Goal: Task Accomplishment & Management: Use online tool/utility

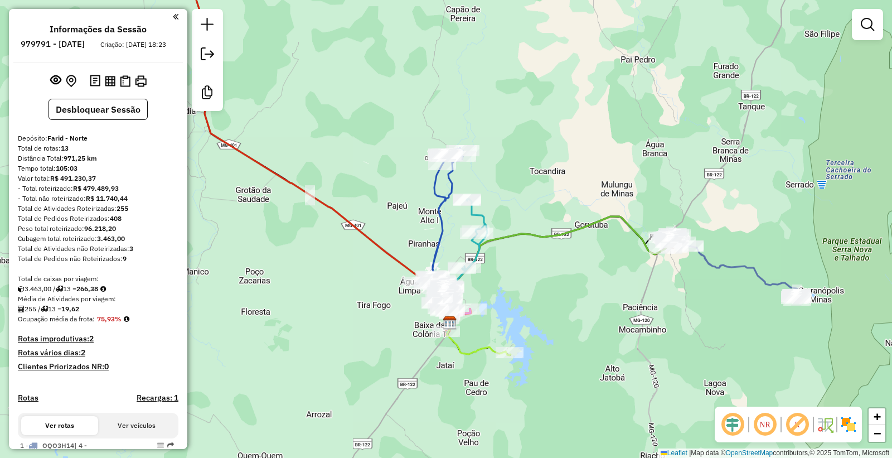
scroll to position [776, 0]
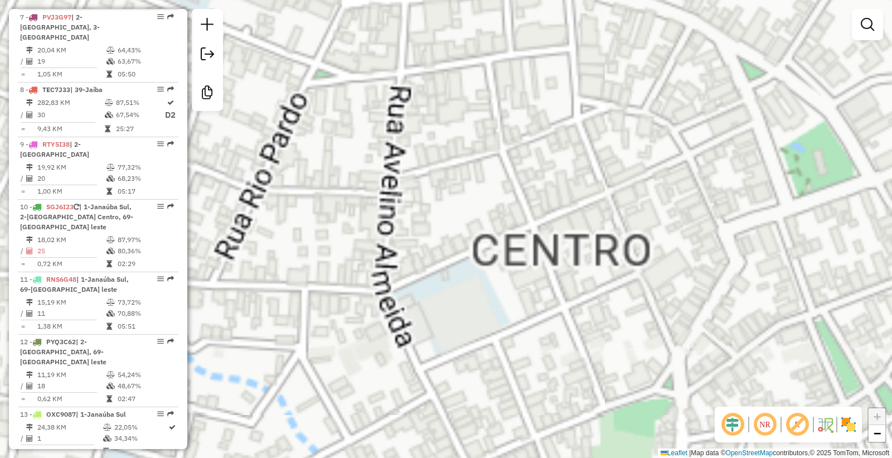
drag, startPoint x: 649, startPoint y: 162, endPoint x: 594, endPoint y: 276, distance: 126.2
click at [601, 302] on div "Janela de atendimento Grade de atendimento Capacidade Transportadoras Veículos …" at bounding box center [446, 229] width 892 height 458
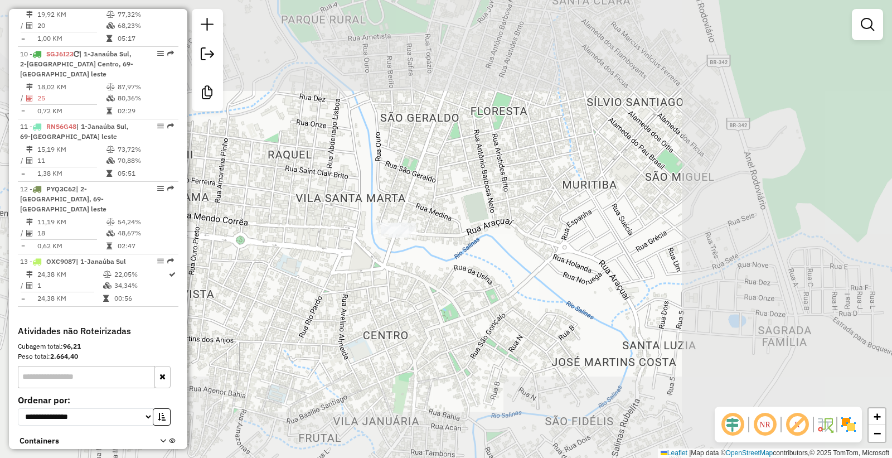
scroll to position [940, 0]
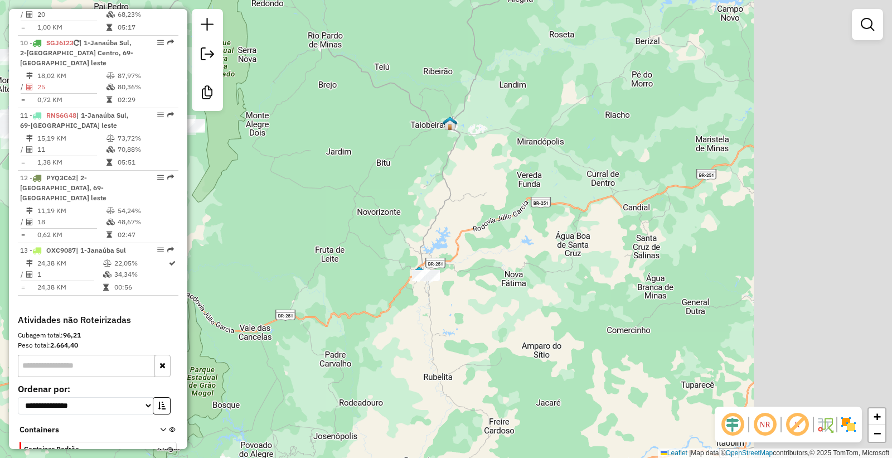
drag, startPoint x: 816, startPoint y: 324, endPoint x: 386, endPoint y: 241, distance: 438.5
click at [400, 244] on div "Janela de atendimento Grade de atendimento Capacidade Transportadoras Veículos …" at bounding box center [446, 229] width 892 height 458
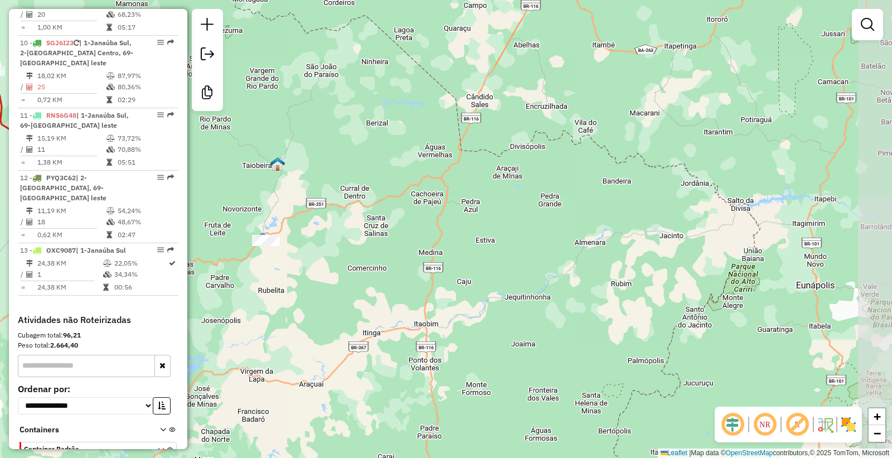
drag, startPoint x: 439, startPoint y: 258, endPoint x: 524, endPoint y: 357, distance: 130.5
click at [524, 357] on div "Janela de atendimento Grade de atendimento Capacidade Transportadoras Veículos …" at bounding box center [446, 229] width 892 height 458
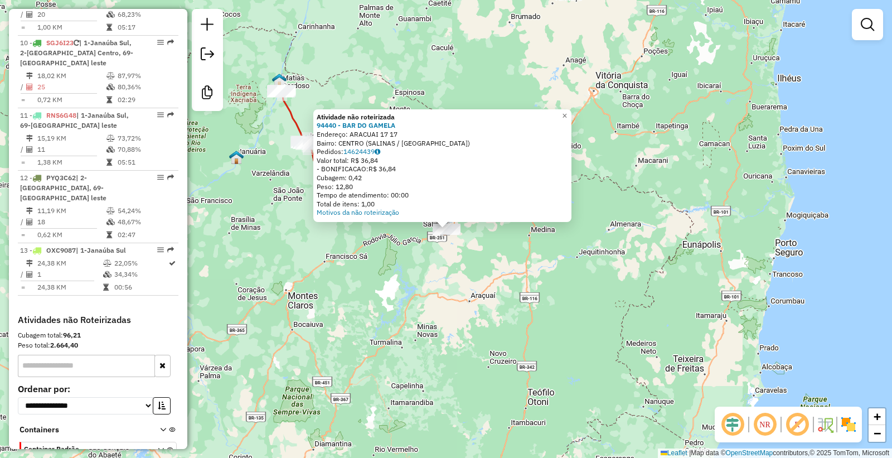
click at [373, 338] on div "Atividade não roteirizada 94440 - BAR DO GAMELA Endereço: ARACUAI 17 17 Bairro:…" at bounding box center [446, 229] width 892 height 458
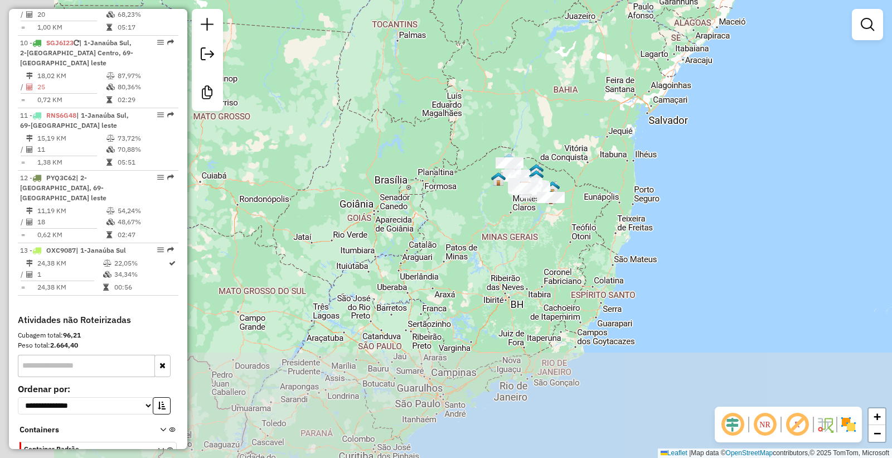
drag, startPoint x: 360, startPoint y: 381, endPoint x: 532, endPoint y: 263, distance: 208.7
click at [532, 263] on div "Janela de atendimento Grade de atendimento Capacidade Transportadoras Veículos …" at bounding box center [446, 229] width 892 height 458
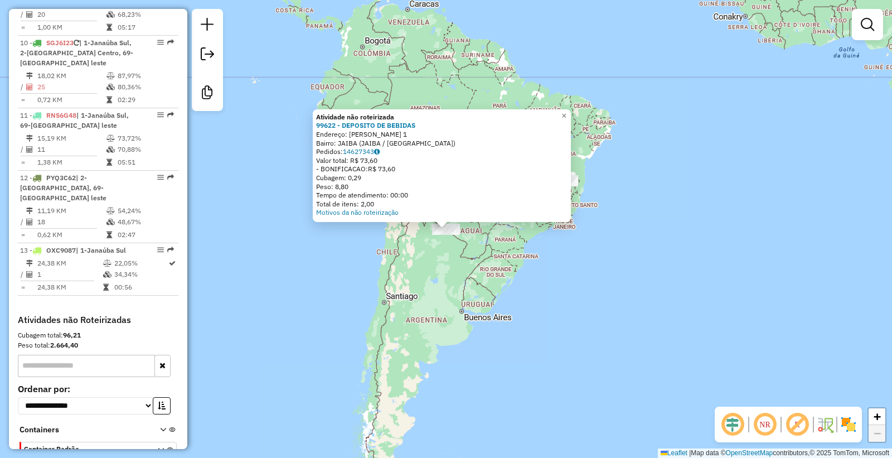
click at [428, 285] on div "Atividade não roteirizada 99622 - DEPOSITO DE BEBIDAS Endereço: [PERSON_NAME] 1…" at bounding box center [446, 229] width 892 height 458
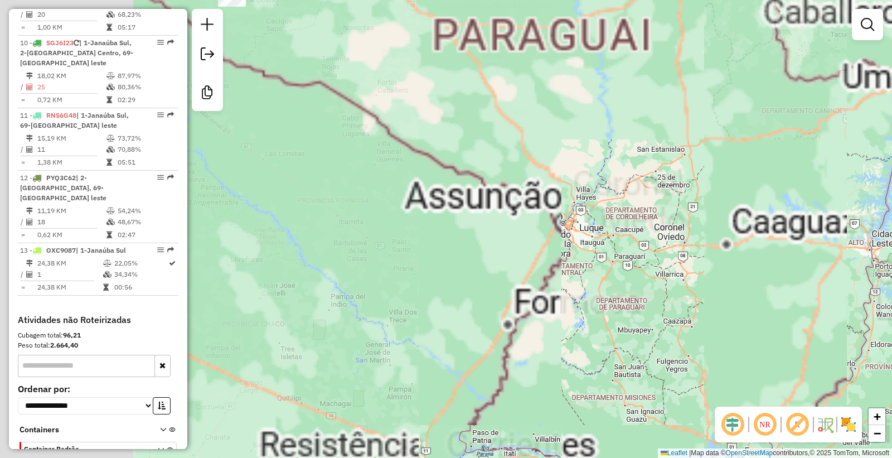
drag, startPoint x: 331, startPoint y: 161, endPoint x: 549, endPoint y: 229, distance: 229.1
click at [572, 253] on div "Janela de atendimento Grade de atendimento Capacidade Transportadoras Veículos …" at bounding box center [446, 229] width 892 height 458
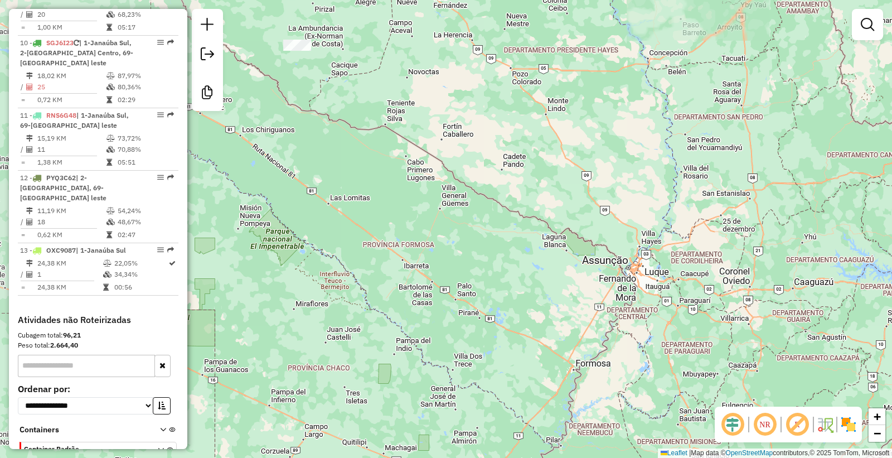
drag, startPoint x: 409, startPoint y: 175, endPoint x: 522, endPoint y: 326, distance: 189.3
click at [522, 326] on div "Janela de atendimento Grade de atendimento Capacidade Transportadoras Veículos …" at bounding box center [446, 229] width 892 height 458
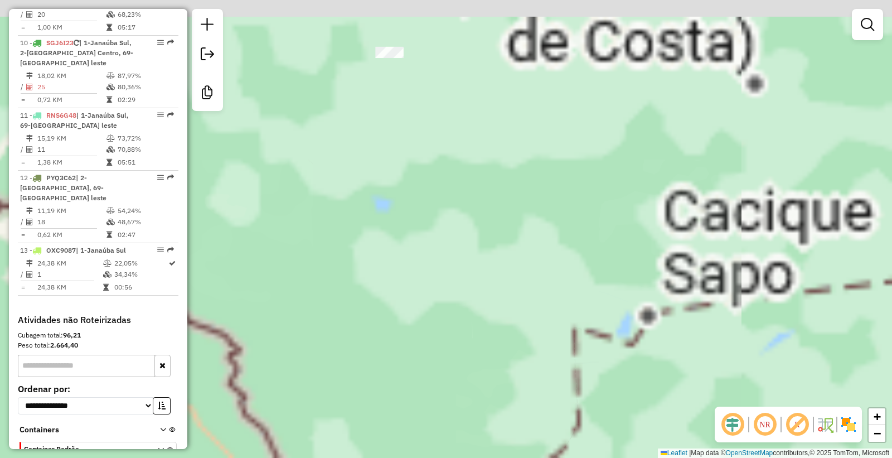
drag, startPoint x: 361, startPoint y: 61, endPoint x: 437, endPoint y: 221, distance: 177.1
click at [437, 221] on div "Janela de atendimento Grade de atendimento Capacidade Transportadoras Veículos …" at bounding box center [446, 229] width 892 height 458
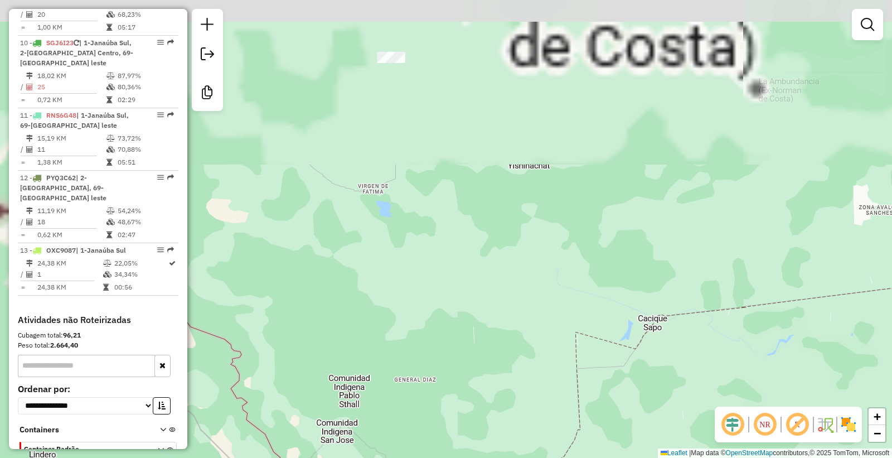
drag, startPoint x: 411, startPoint y: 132, endPoint x: 405, endPoint y: 224, distance: 92.2
click at [429, 268] on div "Janela de atendimento Grade de atendimento Capacidade Transportadoras Veículos …" at bounding box center [446, 229] width 892 height 458
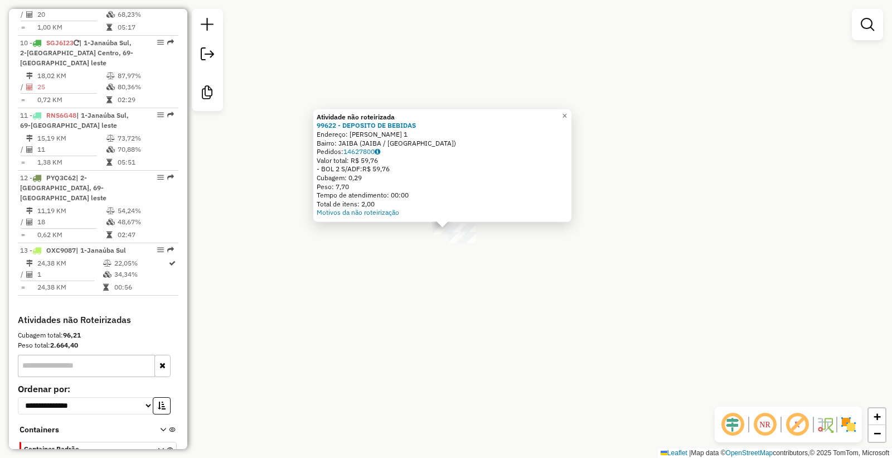
click at [489, 302] on div "Atividade não roteirizada 99622 - DEPOSITO DE BEBIDAS Endereço: [PERSON_NAME] 1…" at bounding box center [446, 229] width 892 height 458
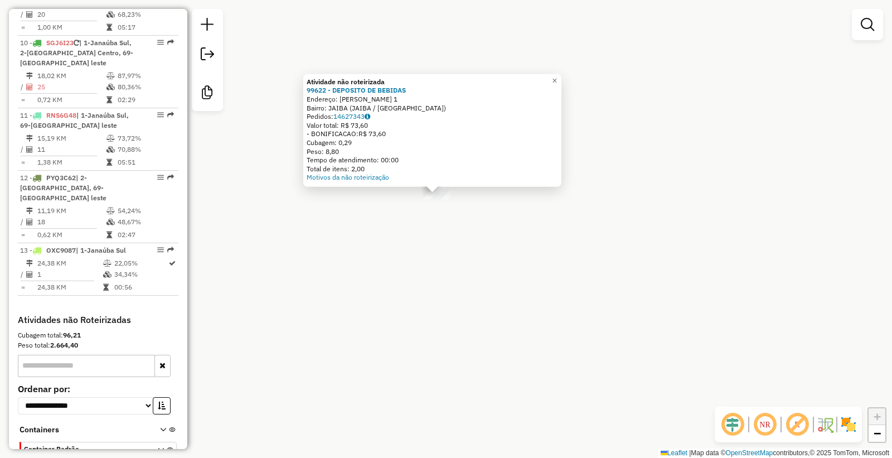
click at [462, 231] on div "Atividade não roteirizada 99622 - DEPOSITO DE BEBIDAS Endereço: [PERSON_NAME] 1…" at bounding box center [446, 229] width 892 height 458
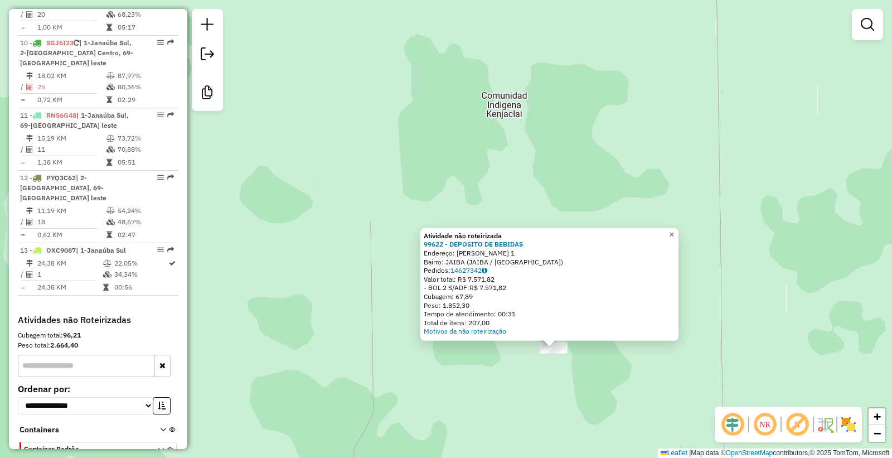
click at [679, 231] on link "×" at bounding box center [671, 234] width 13 height 13
